Goal: Task Accomplishment & Management: Manage account settings

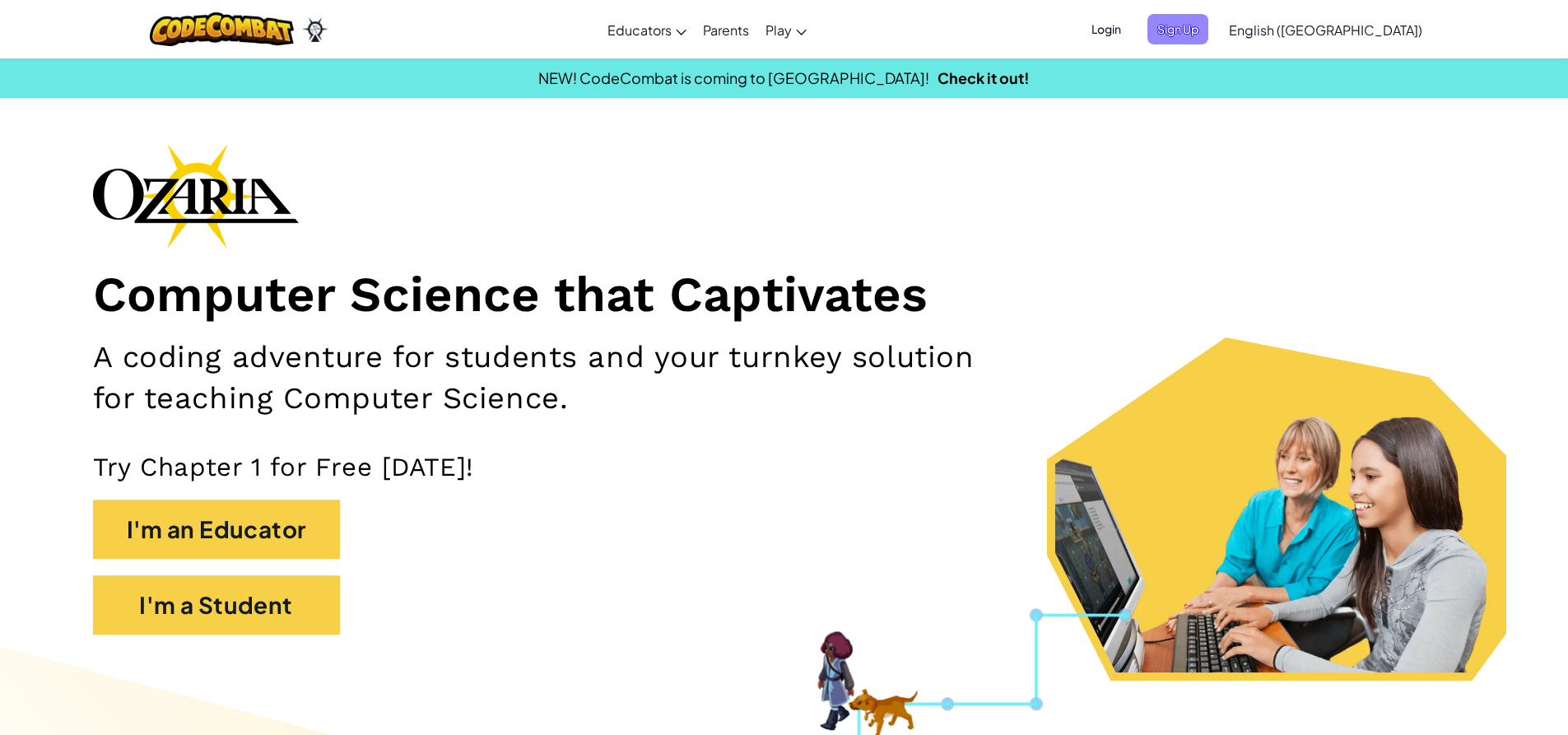
click at [1209, 38] on span "Sign Up" at bounding box center [1178, 30] width 61 height 31
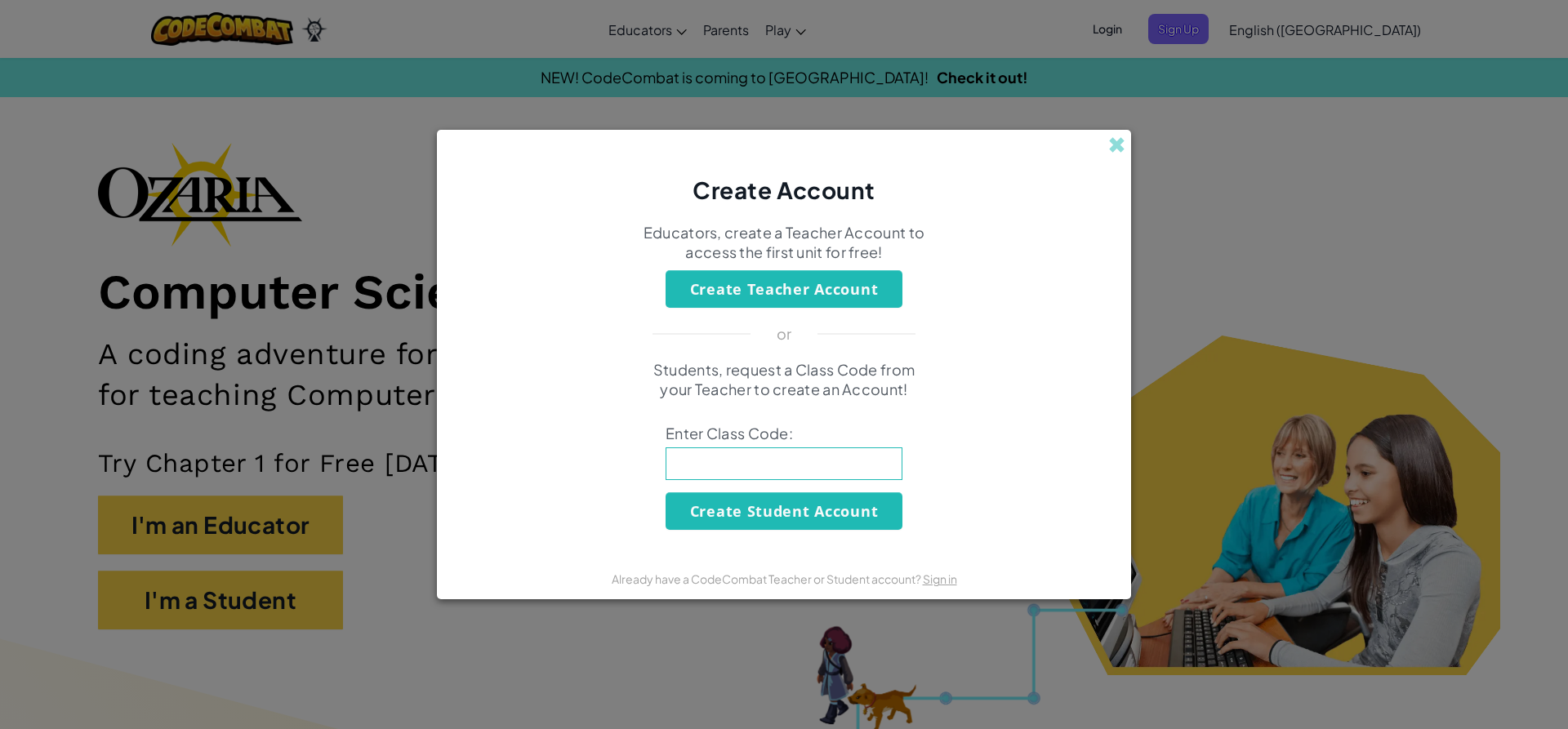
click at [788, 462] on input at bounding box center [784, 464] width 237 height 32
click at [1131, 143] on div "Create Account Educators, create a Teacher Account to access the first unit for…" at bounding box center [784, 364] width 1568 height 729
click at [1109, 147] on span at bounding box center [1117, 145] width 17 height 17
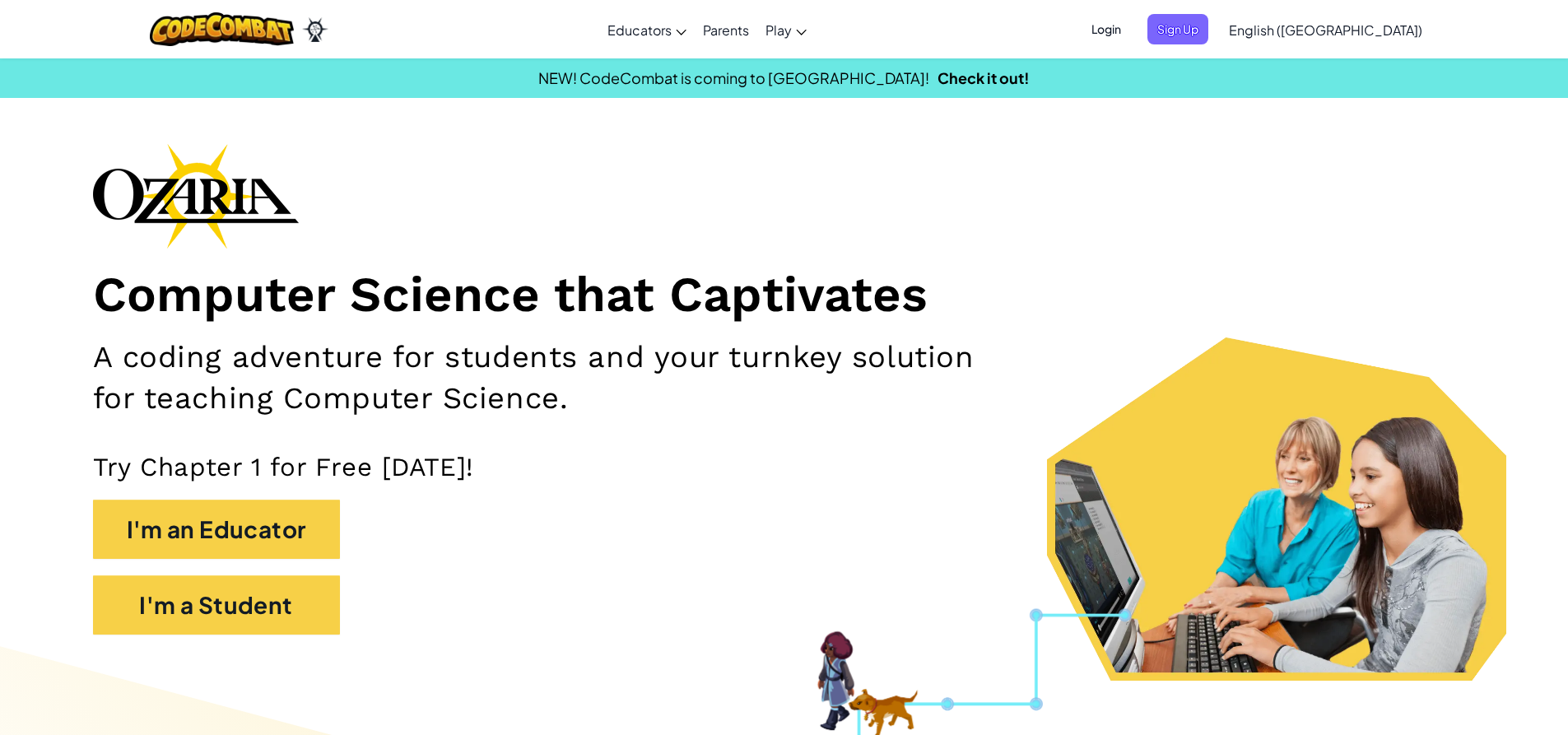
click at [1131, 21] on span "Login" at bounding box center [1106, 30] width 50 height 31
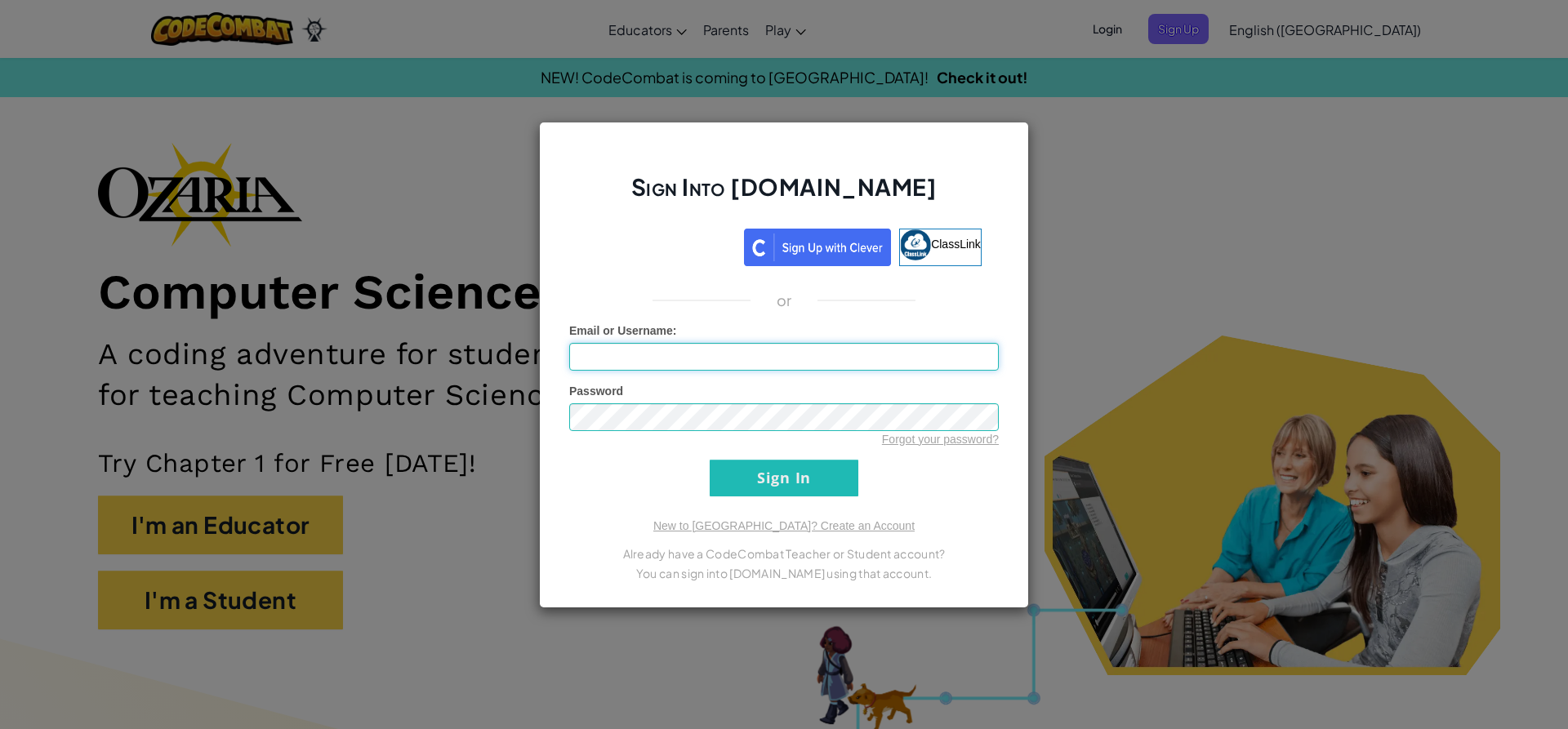
click at [720, 355] on input "Email or Username :" at bounding box center [783, 356] width 429 height 27
paste input "@"
click at [788, 366] on input "[EMAIL_ADDRESS][DOMAIN_NAME]" at bounding box center [783, 356] width 429 height 27
type input "[EMAIL_ADDRESS][DOMAIN_NAME]"
click at [710, 460] on input "Sign In" at bounding box center [784, 478] width 149 height 37
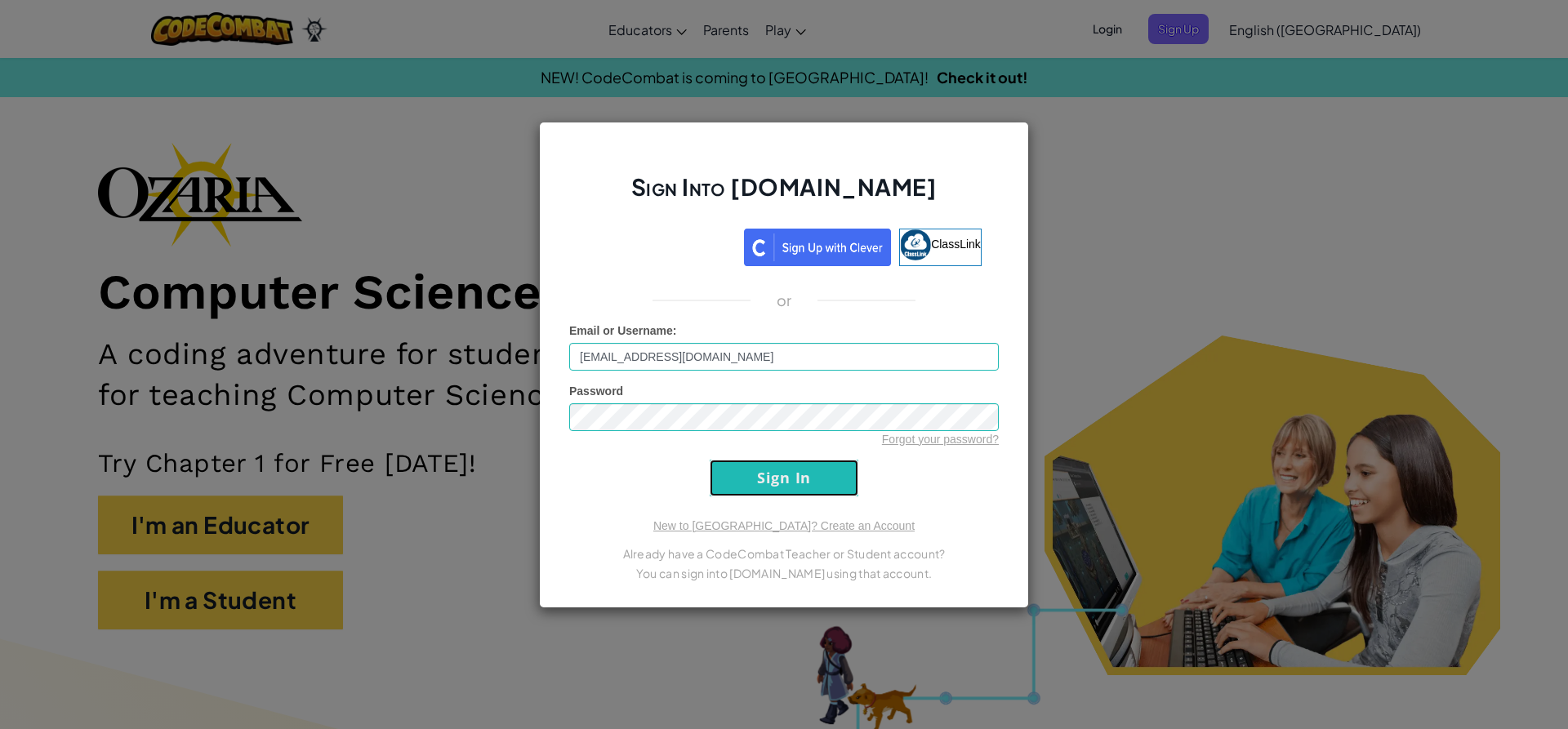
click at [772, 483] on input "Sign In" at bounding box center [784, 478] width 149 height 37
